Goal: Find contact information: Find contact information

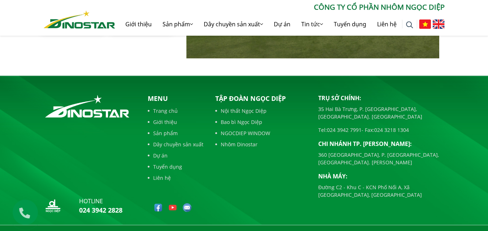
scroll to position [1667, 0]
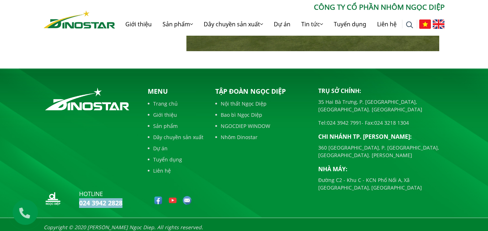
drag, startPoint x: 126, startPoint y: 200, endPoint x: 79, endPoint y: 200, distance: 46.6
click at [79, 200] on div "hotline 024 3942 2828" at bounding box center [90, 200] width 92 height 21
copy link "024 3942 2828"
